Goal: Obtain resource: Obtain resource

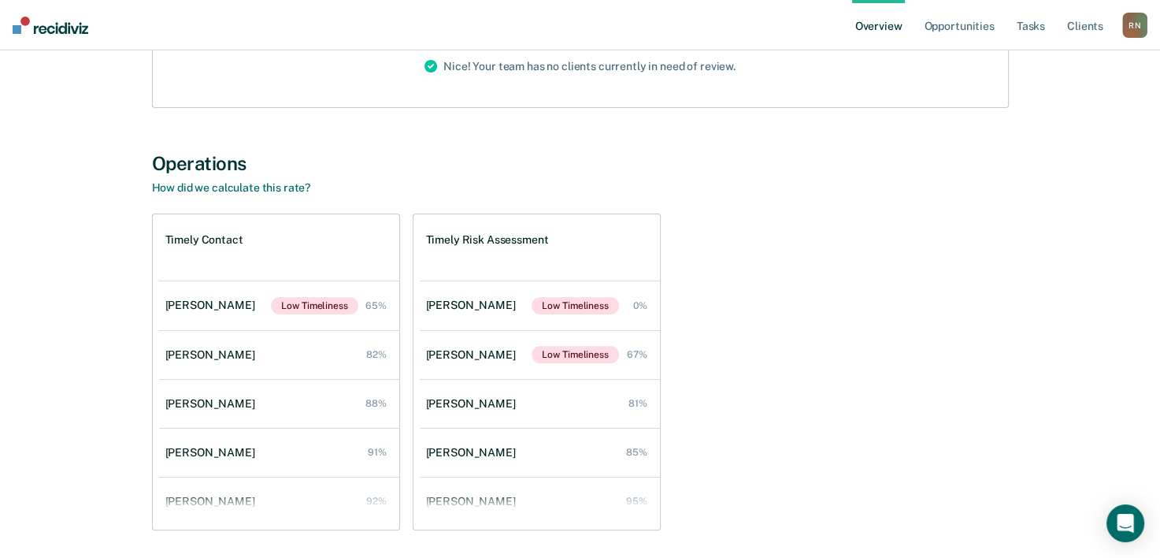
scroll to position [209, 0]
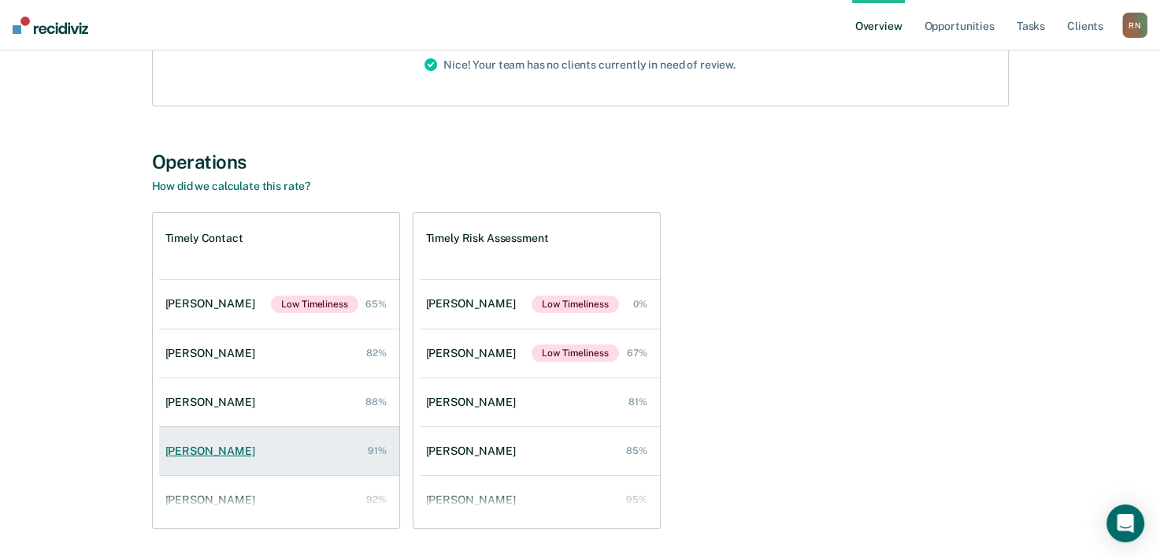
click at [205, 447] on div "[PERSON_NAME]" at bounding box center [213, 450] width 96 height 13
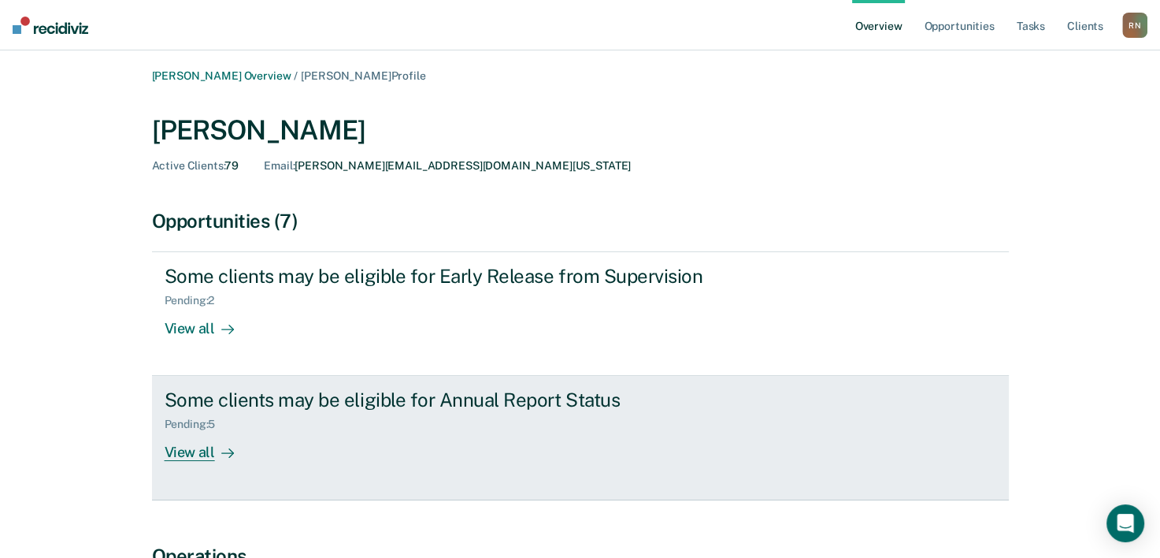
click at [187, 450] on div "View all" at bounding box center [209, 446] width 88 height 31
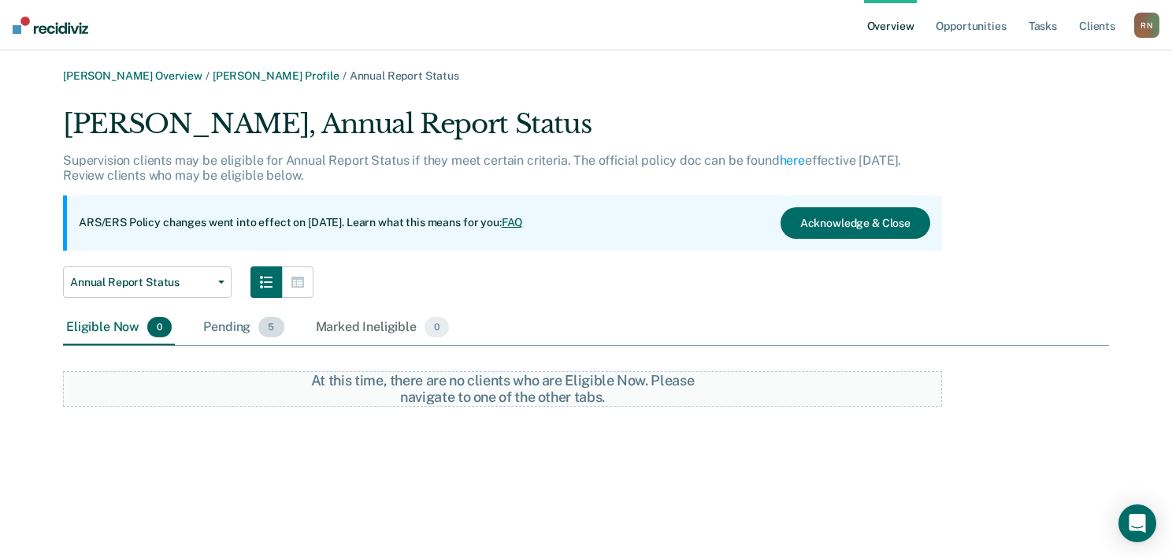
click at [217, 331] on div "Pending 5" at bounding box center [243, 327] width 87 height 35
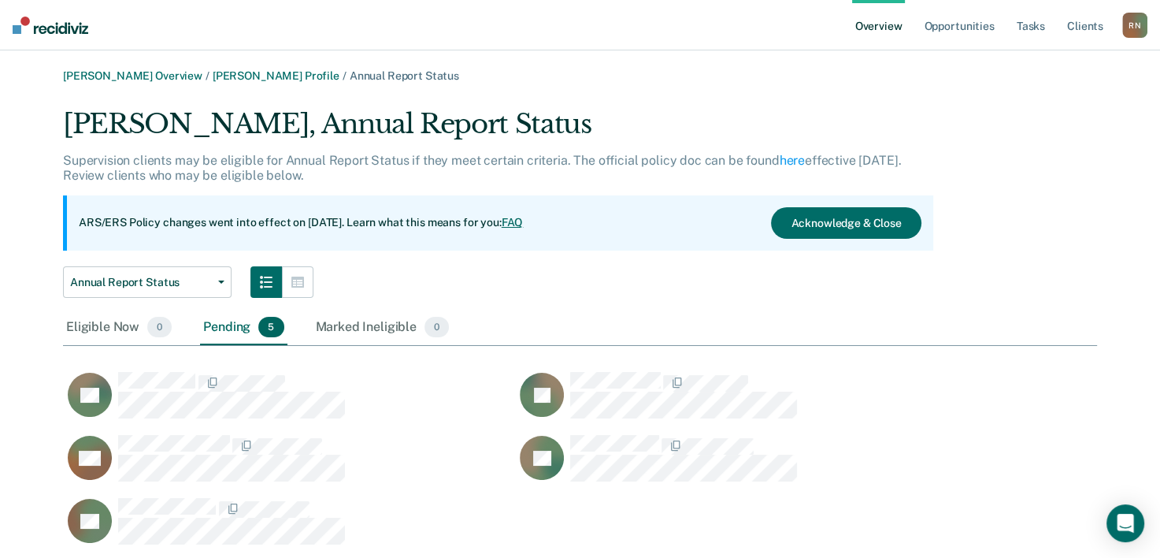
scroll to position [439, 1021]
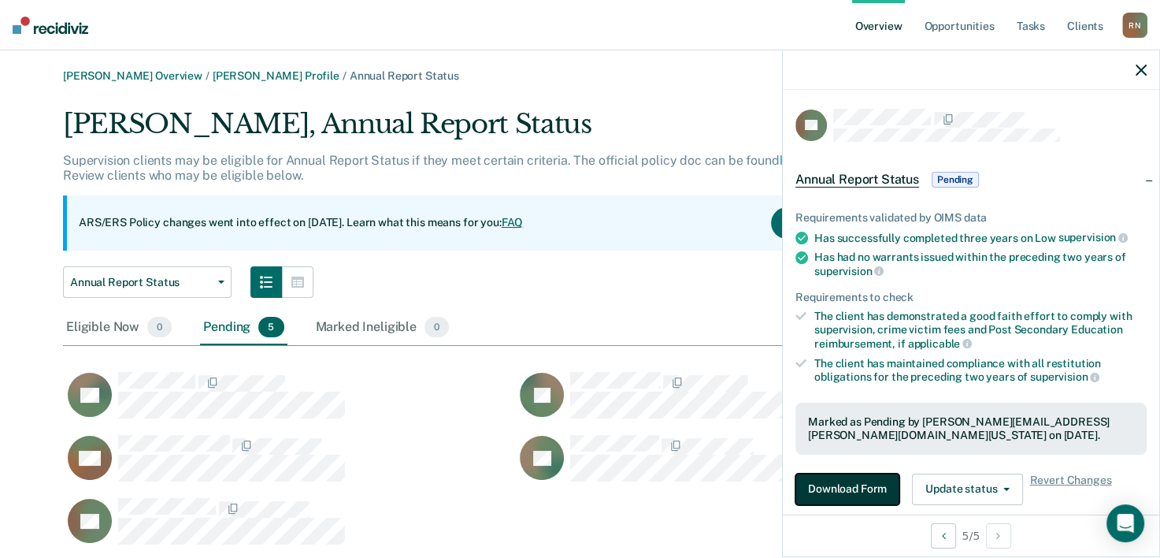
click at [849, 495] on button "Download Form" at bounding box center [847, 489] width 104 height 32
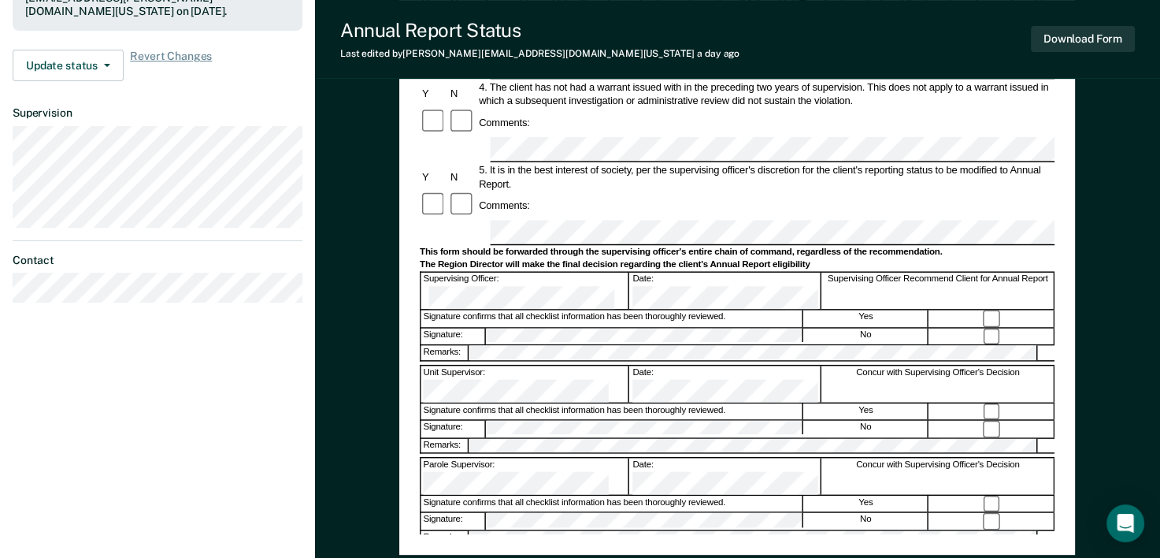
scroll to position [473, 0]
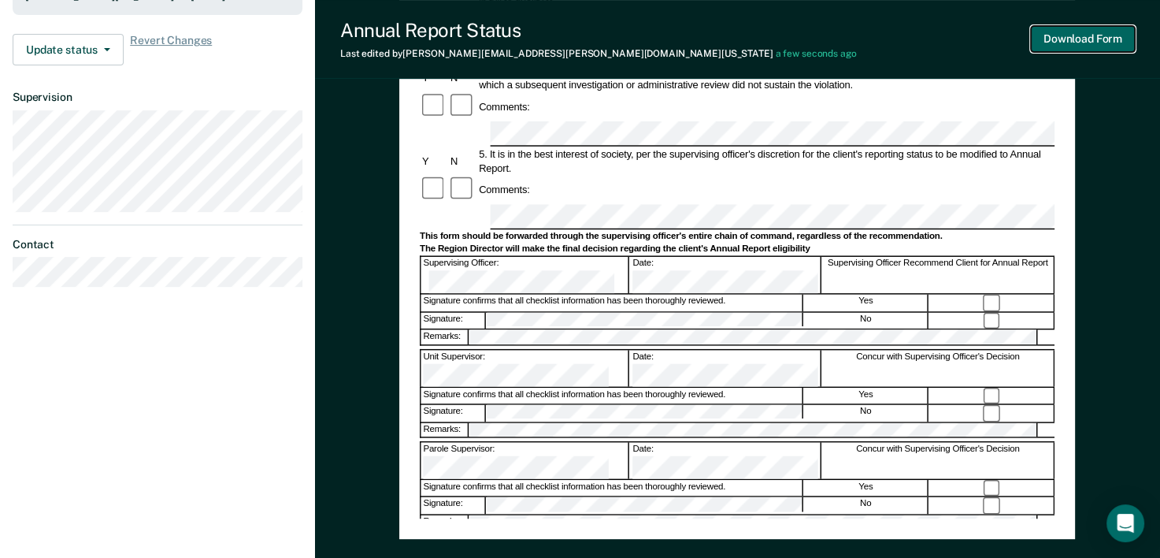
click at [1091, 43] on button "Download Form" at bounding box center [1083, 39] width 104 height 26
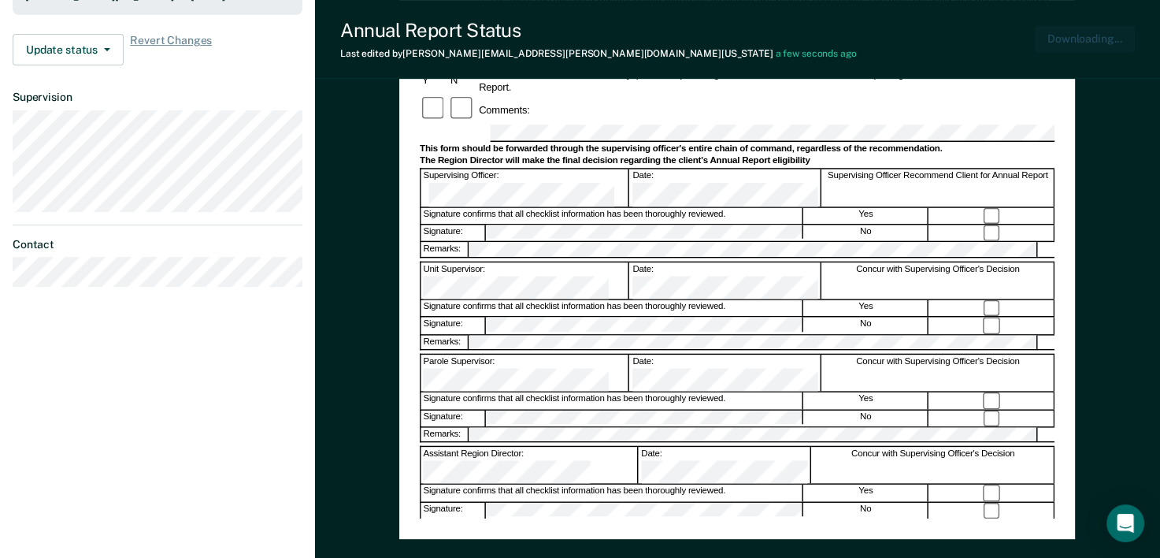
scroll to position [0, 0]
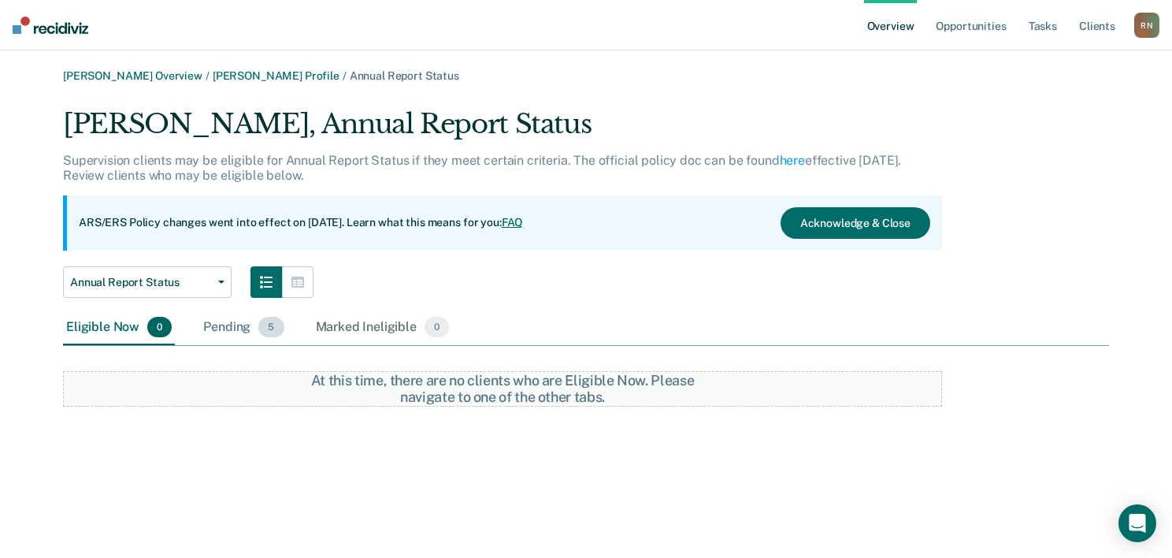
click at [238, 330] on div "Pending 5" at bounding box center [243, 327] width 87 height 35
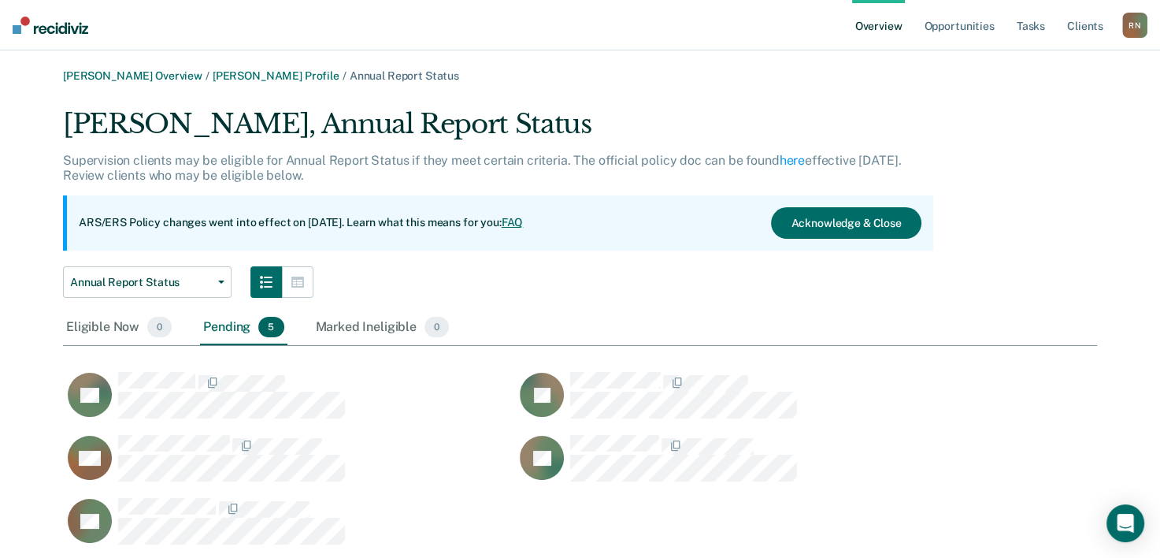
scroll to position [439, 1021]
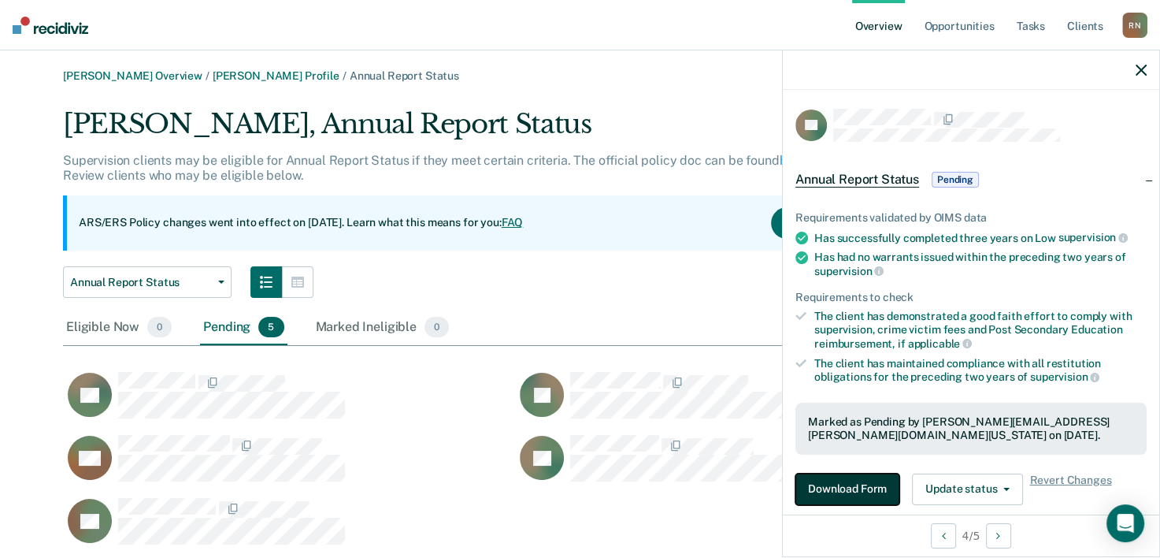
click at [860, 481] on button "Download Form" at bounding box center [847, 489] width 104 height 32
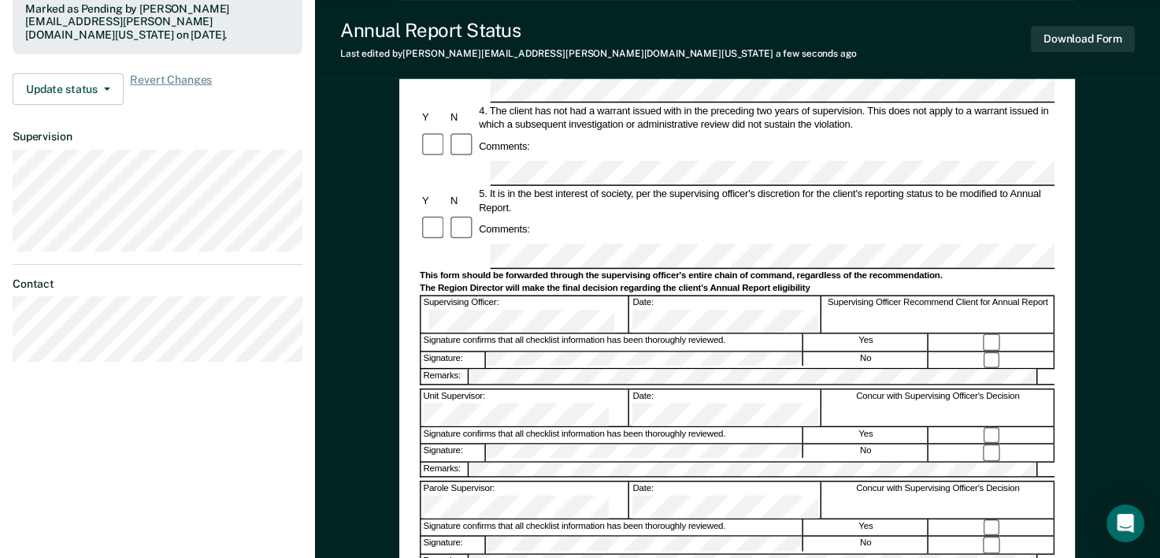
scroll to position [576, 0]
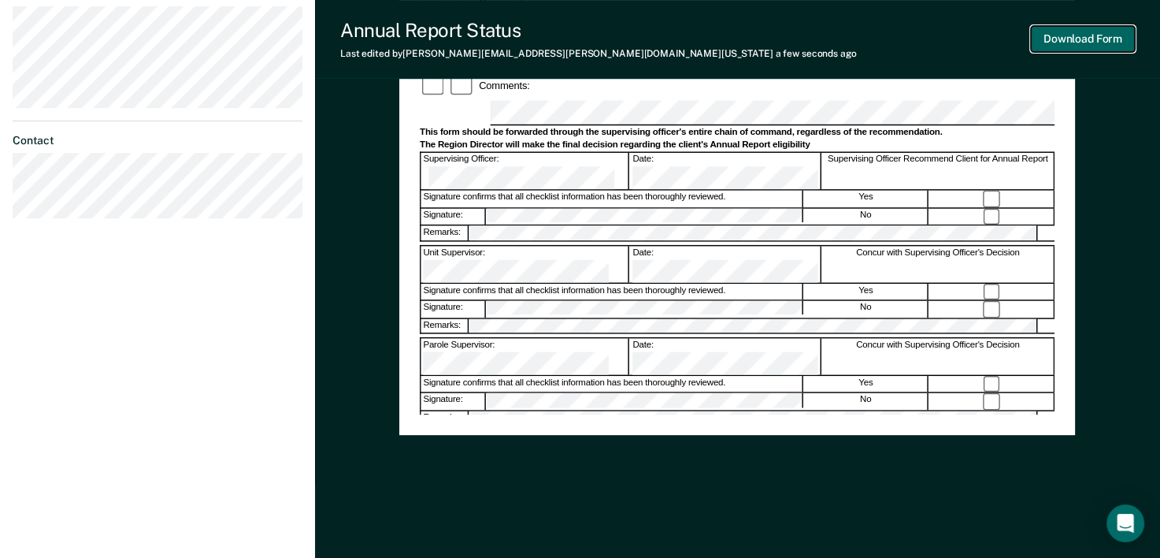
click at [1069, 45] on button "Download Form" at bounding box center [1083, 39] width 104 height 26
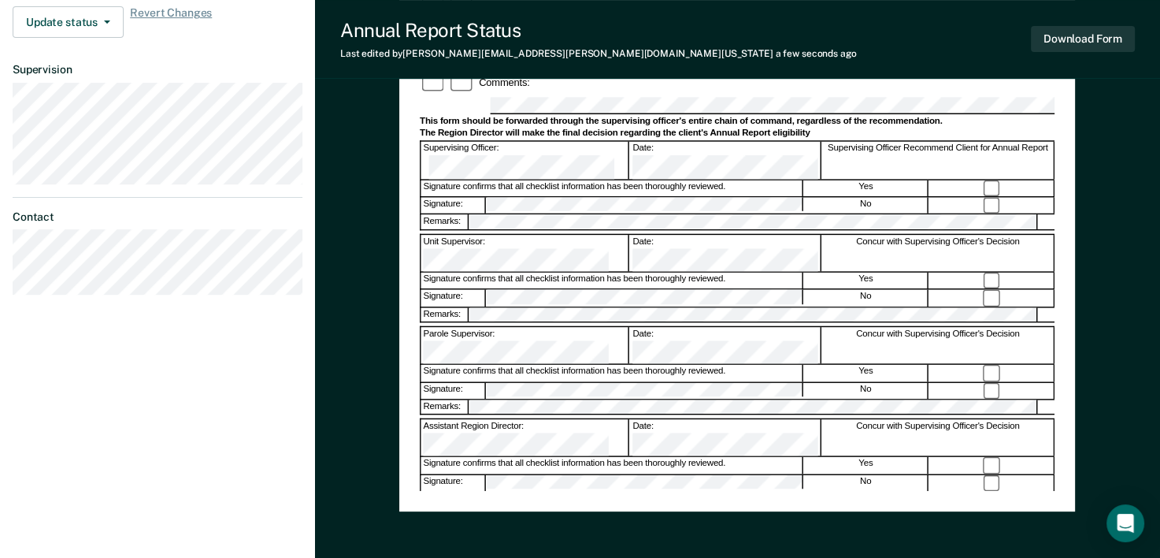
scroll to position [524, 0]
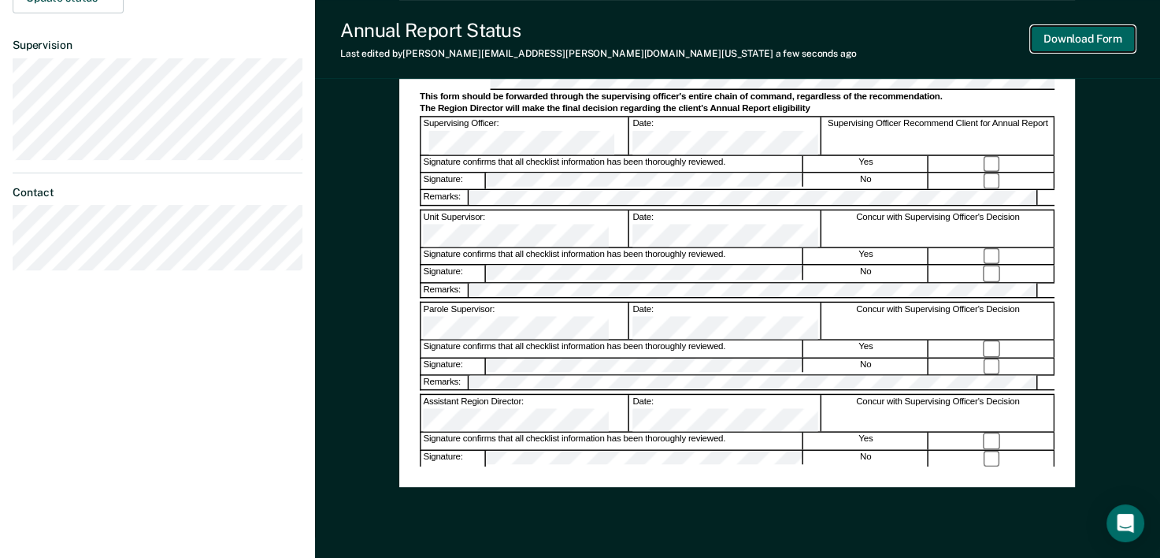
click at [1052, 46] on button "Download Form" at bounding box center [1083, 39] width 104 height 26
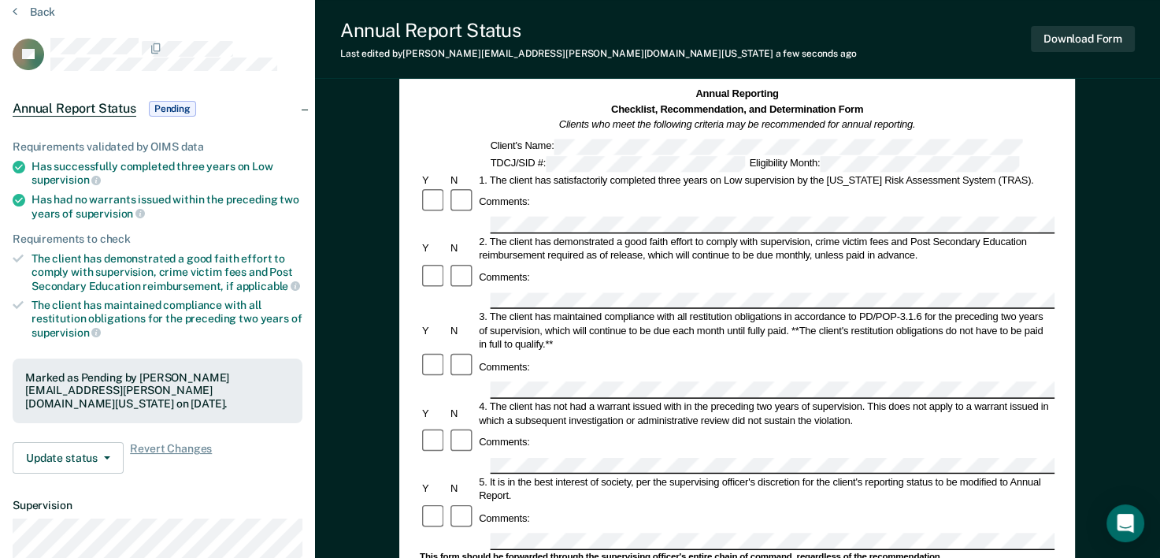
scroll to position [0, 0]
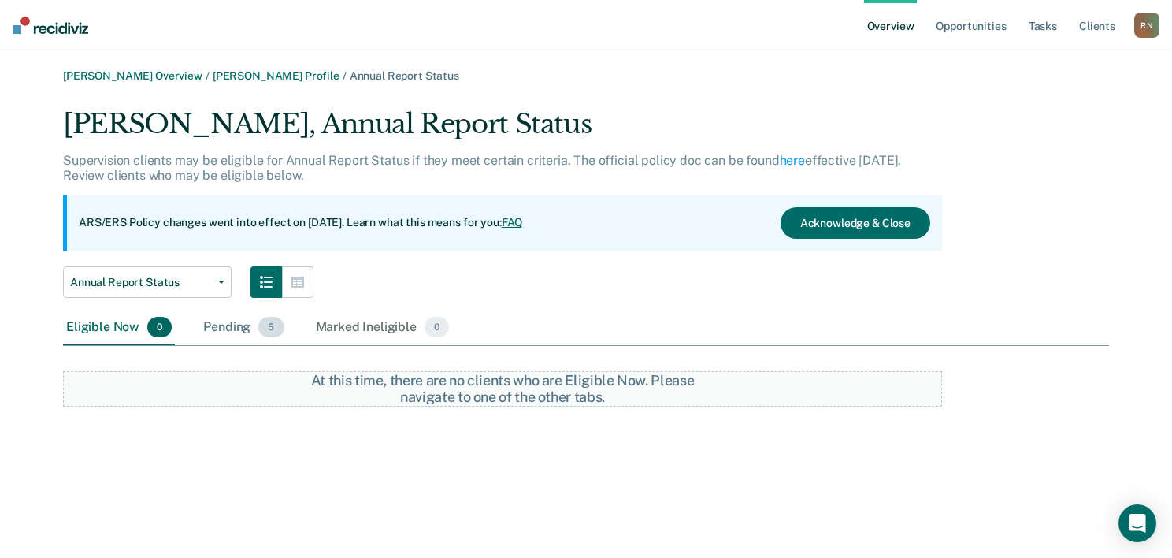
click at [232, 326] on div "Pending 5" at bounding box center [243, 327] width 87 height 35
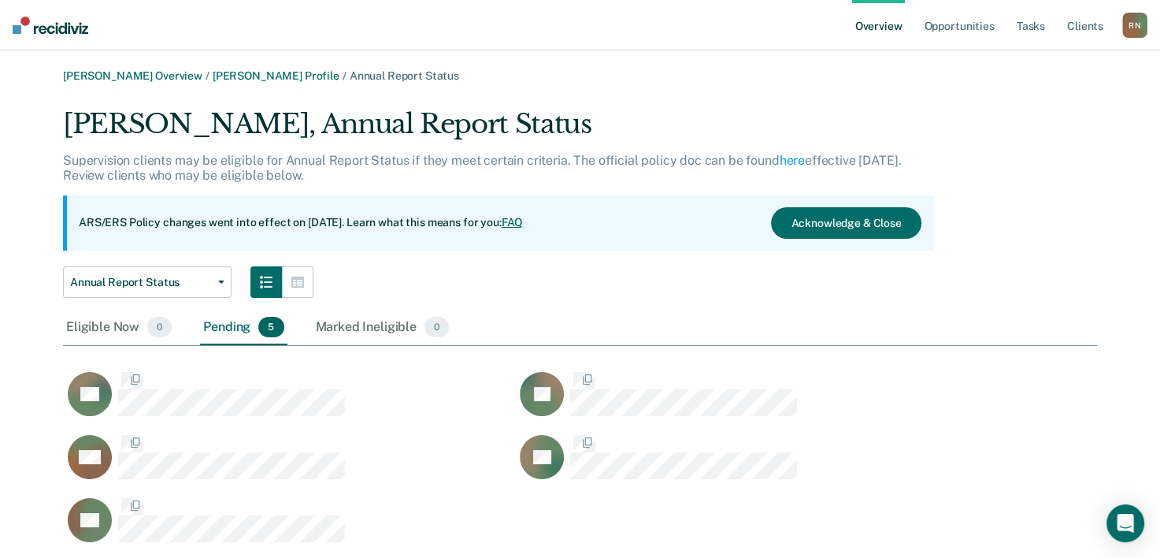
scroll to position [439, 1021]
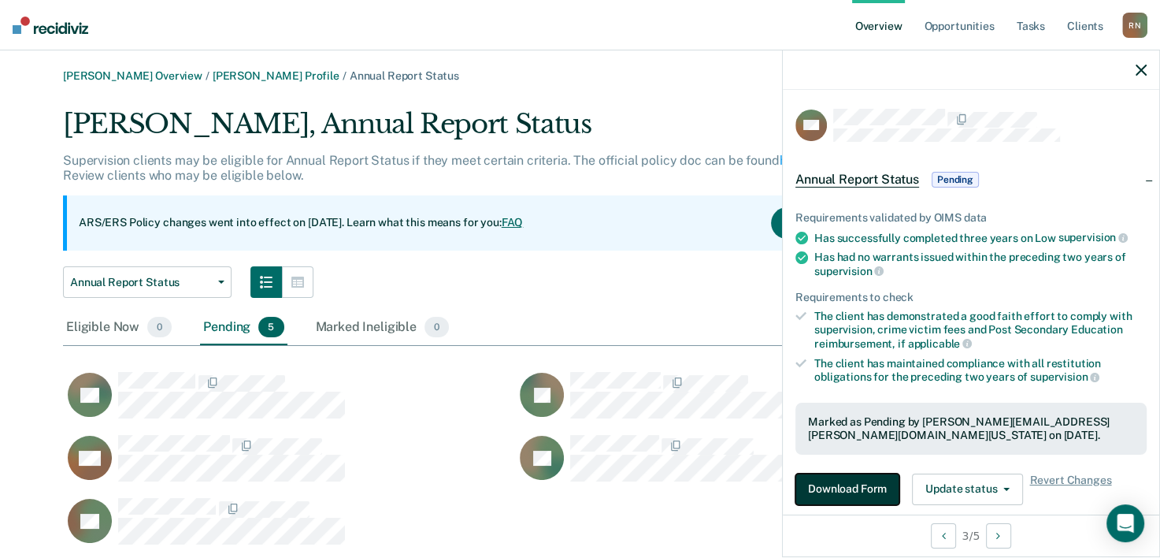
click at [837, 491] on button "Download Form" at bounding box center [847, 489] width 104 height 32
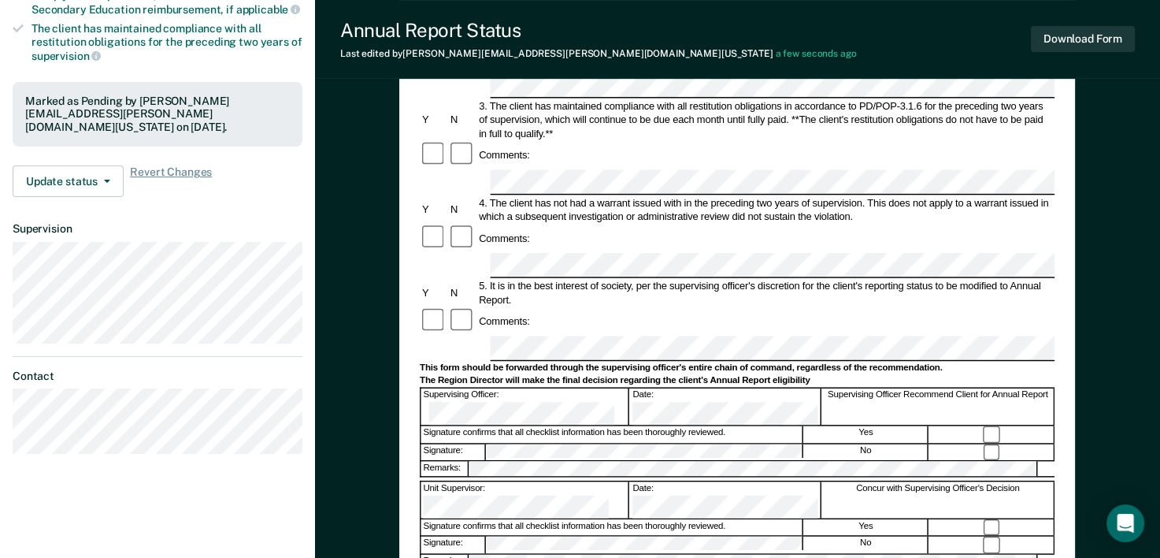
scroll to position [420, 0]
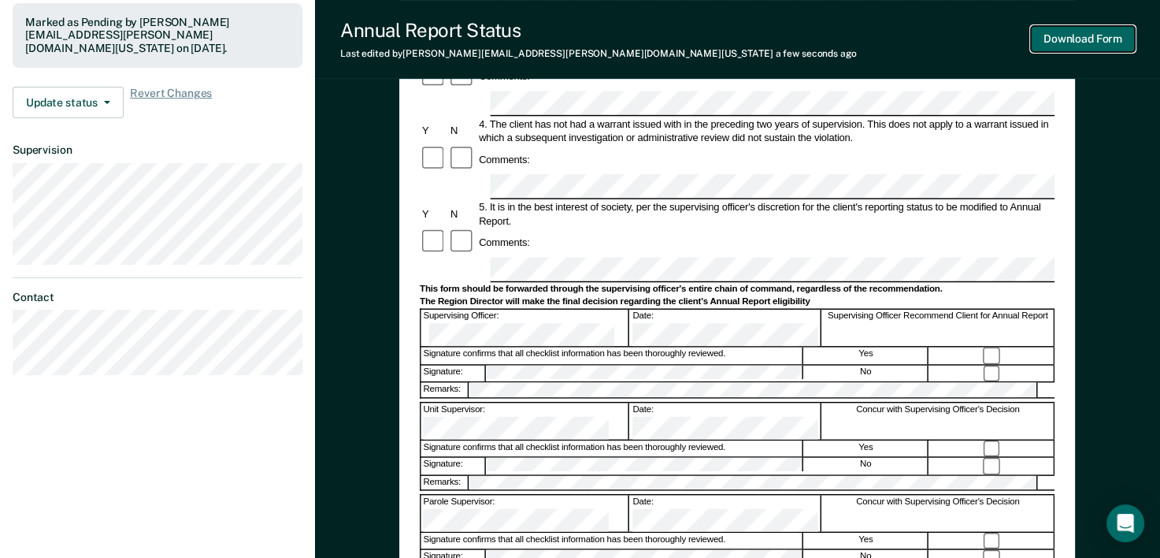
click at [1090, 41] on button "Download Form" at bounding box center [1083, 39] width 104 height 26
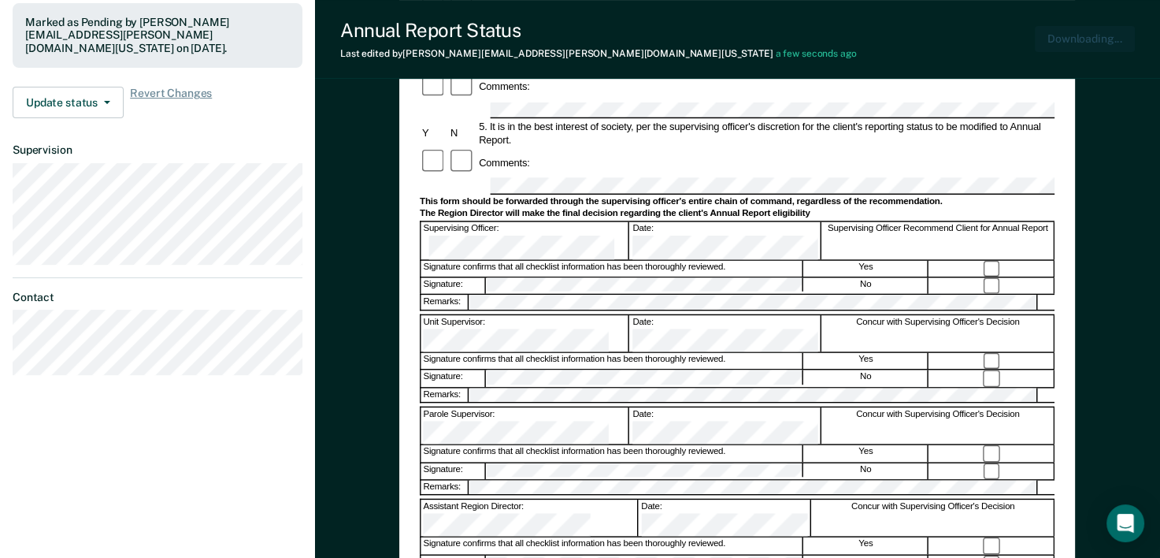
scroll to position [0, 0]
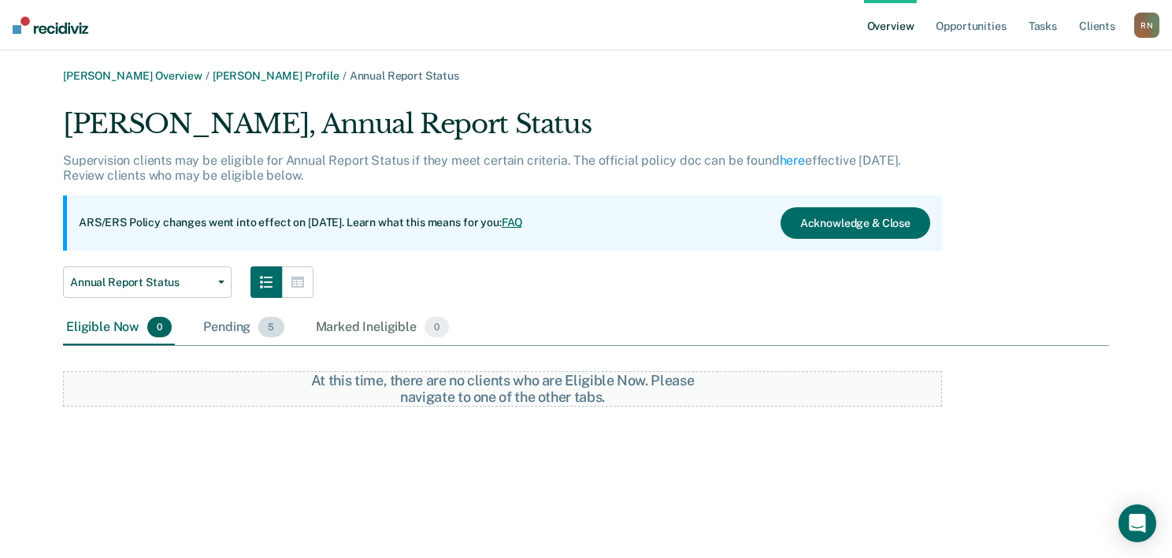
click at [217, 328] on div "Pending 5" at bounding box center [243, 327] width 87 height 35
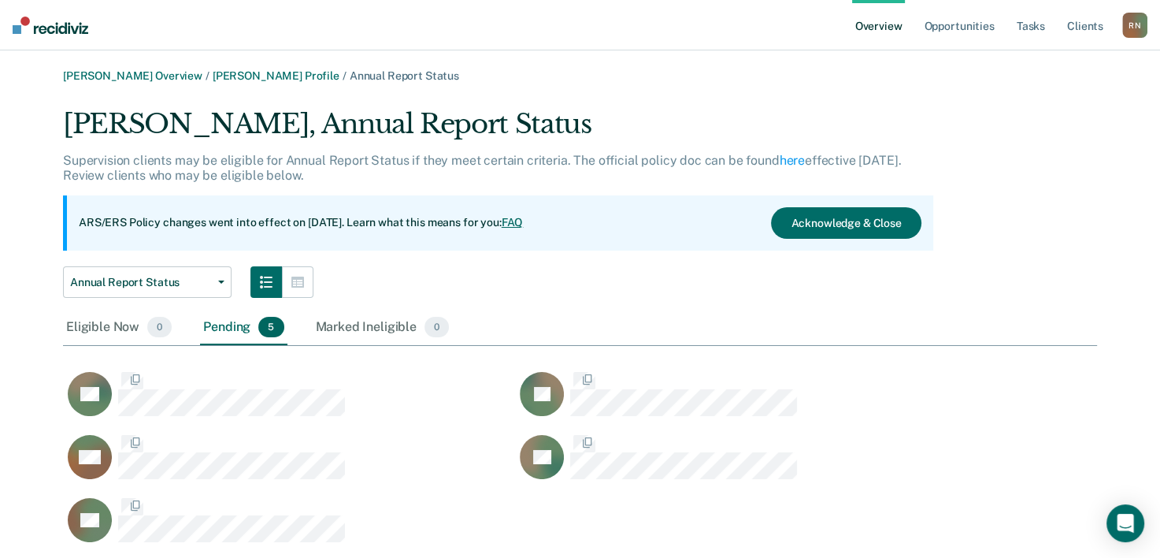
scroll to position [439, 1021]
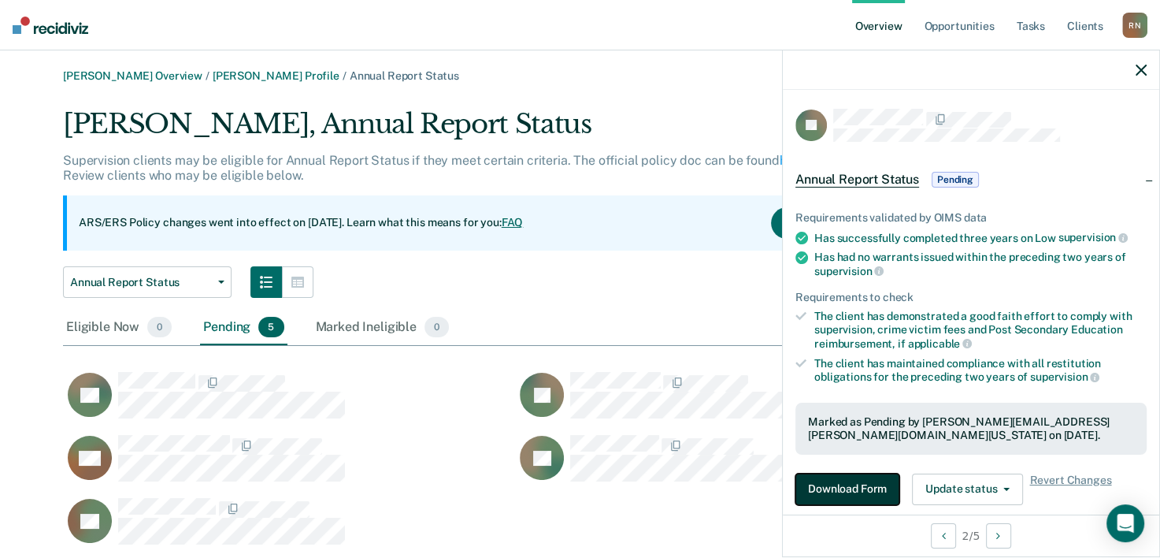
click at [835, 478] on button "Download Form" at bounding box center [847, 489] width 104 height 32
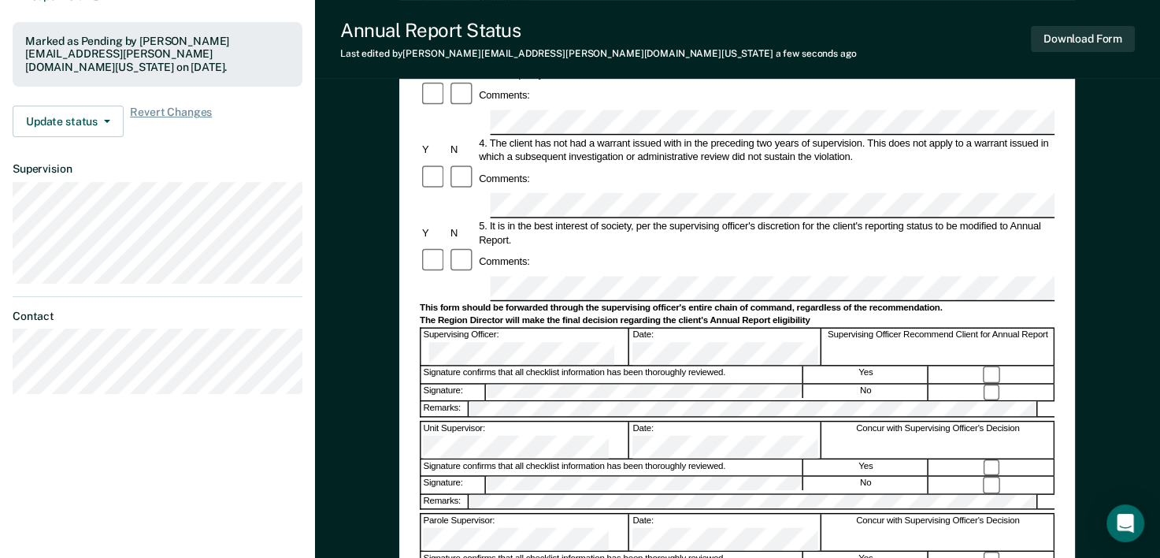
scroll to position [524, 0]
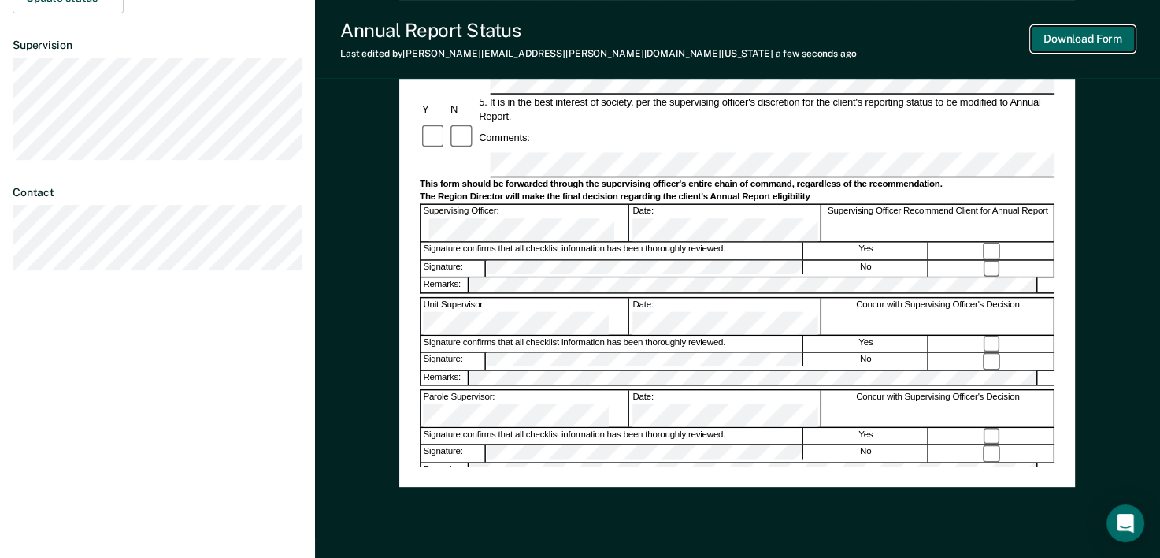
click at [1054, 44] on button "Download Form" at bounding box center [1083, 39] width 104 height 26
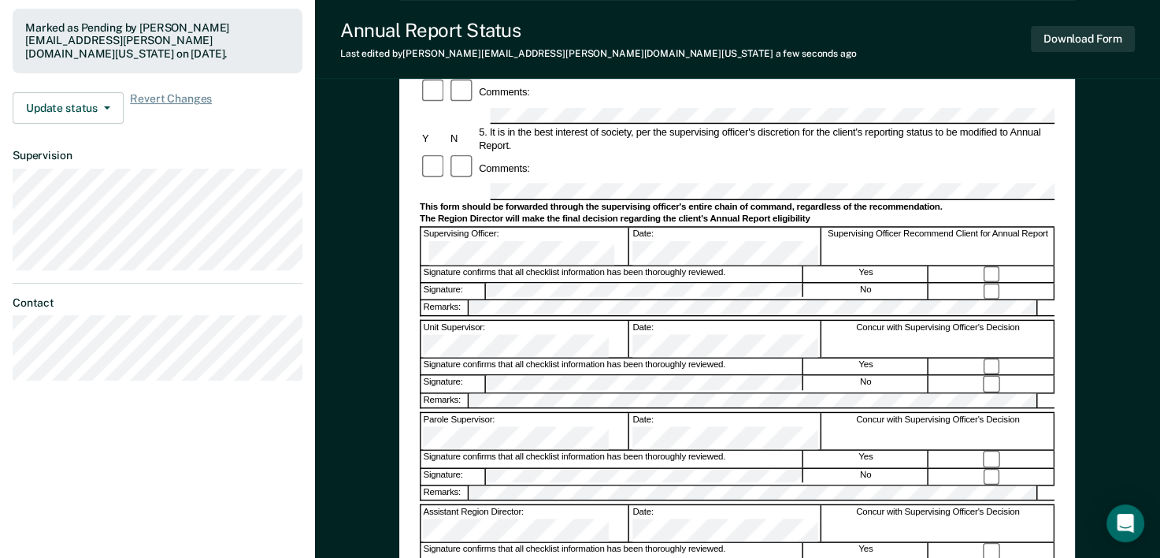
scroll to position [420, 0]
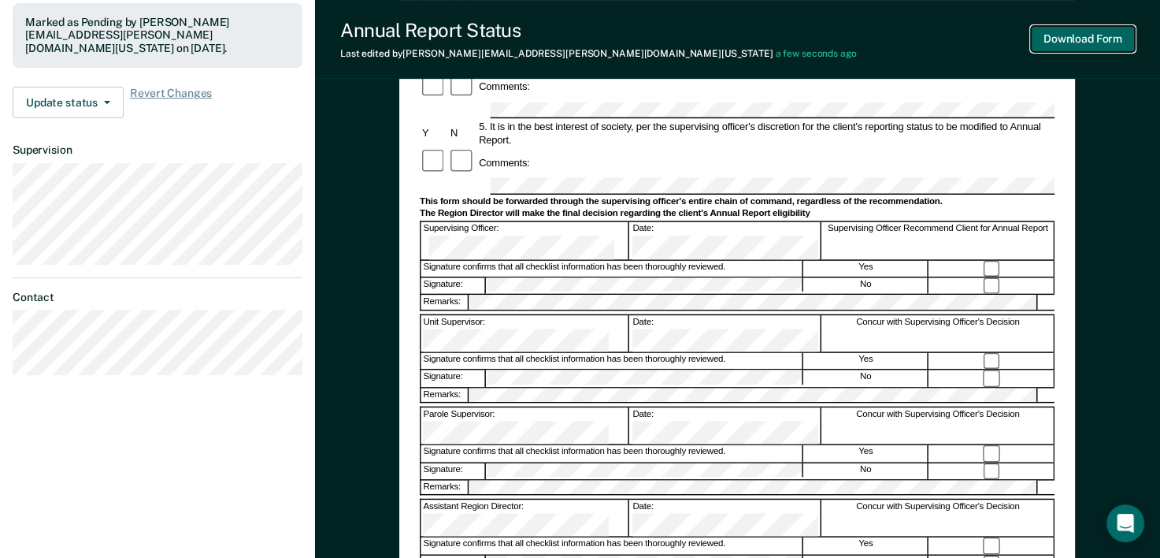
click at [1067, 39] on button "Download Form" at bounding box center [1083, 39] width 104 height 26
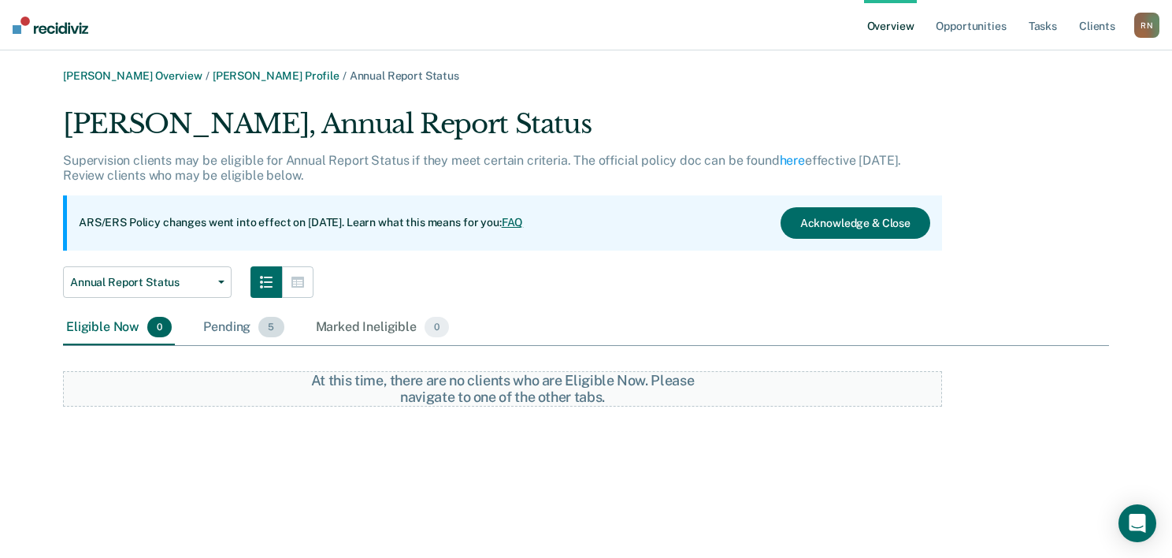
click at [217, 324] on div "Pending 5" at bounding box center [243, 327] width 87 height 35
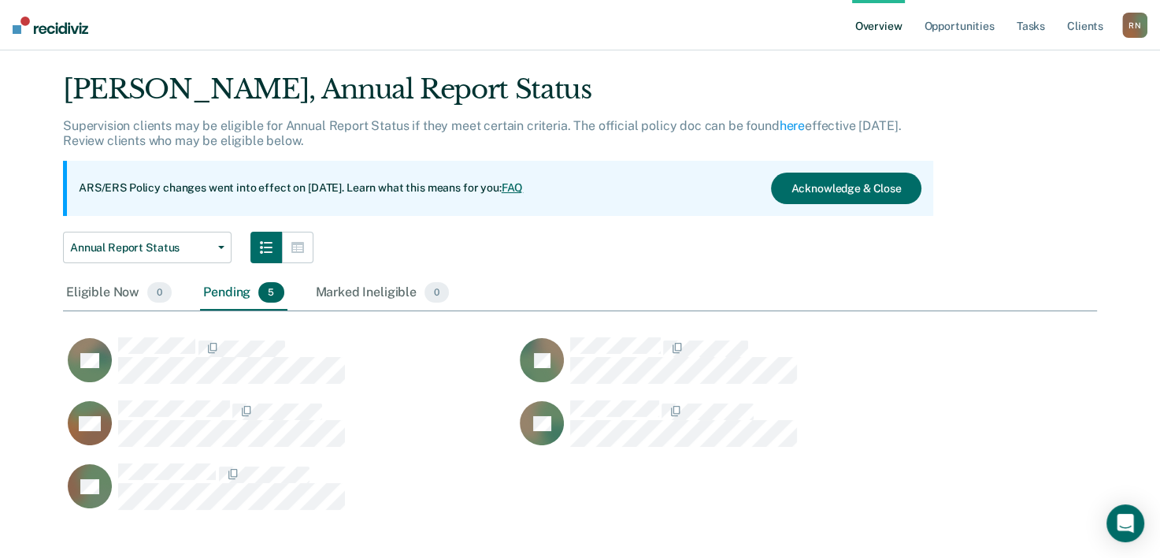
scroll to position [52, 0]
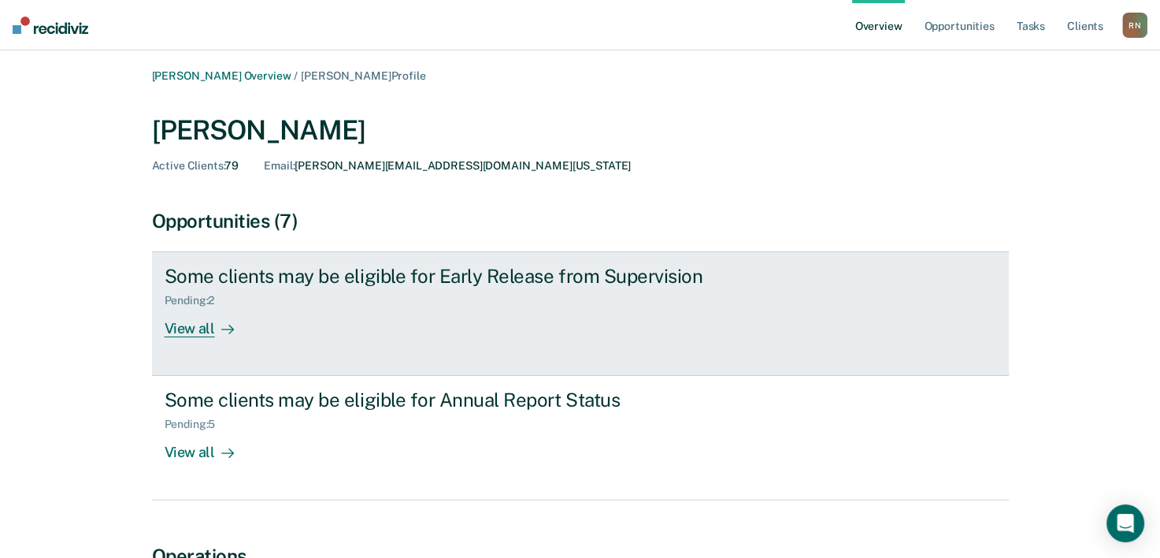
click at [186, 302] on div "Pending : 2" at bounding box center [196, 300] width 63 height 13
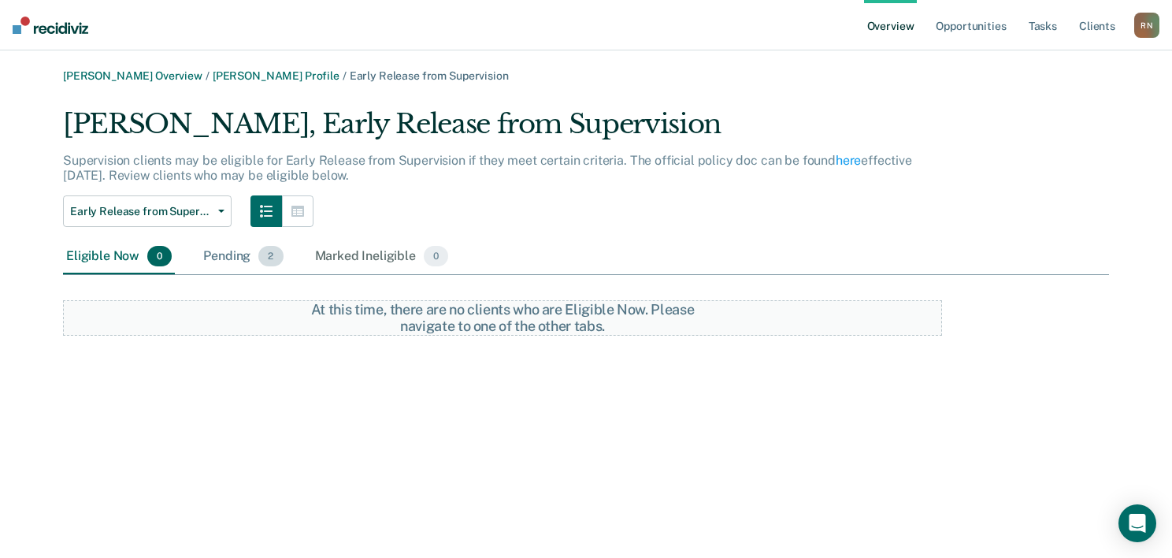
click at [221, 257] on div "Pending 2" at bounding box center [243, 256] width 86 height 35
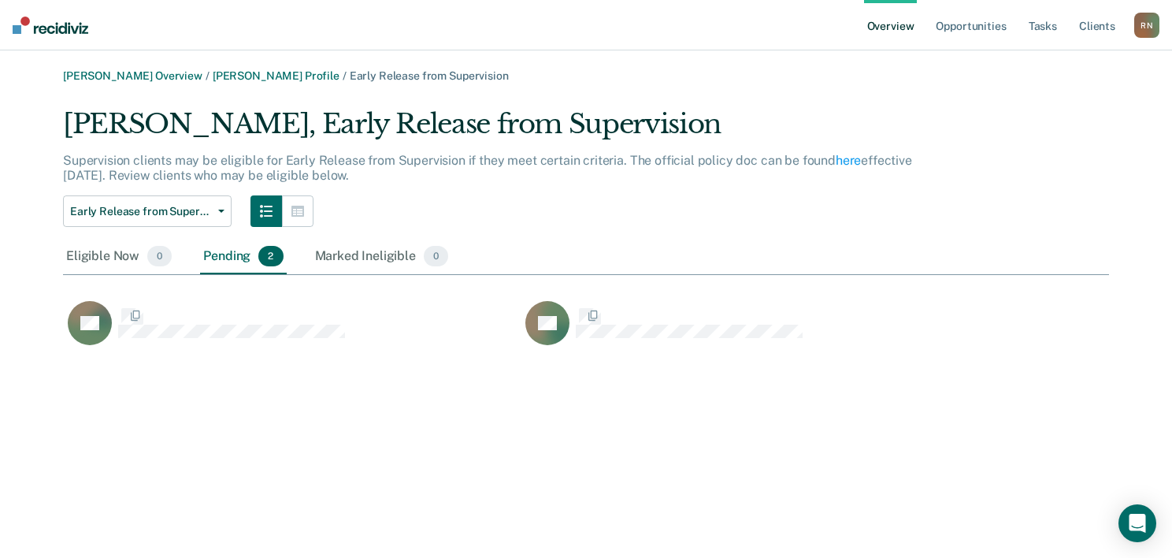
scroll to position [243, 1033]
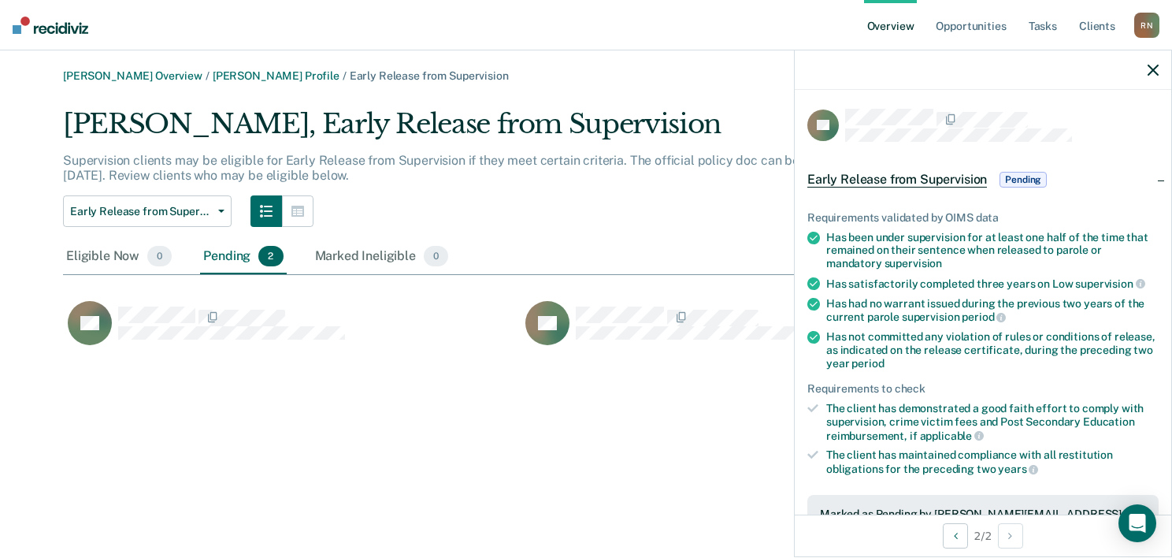
click at [432, 357] on div "PR" at bounding box center [292, 331] width 458 height 63
